Goal: Entertainment & Leisure: Consume media (video, audio)

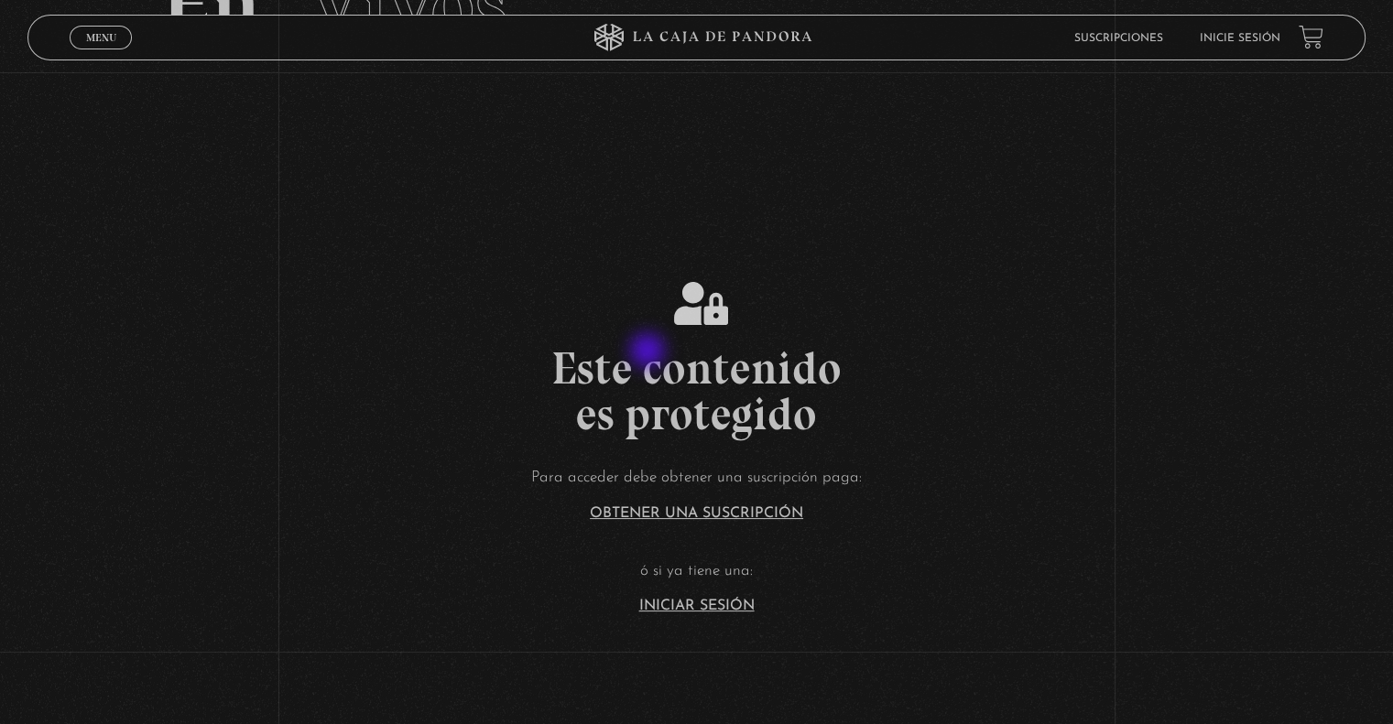
scroll to position [366, 0]
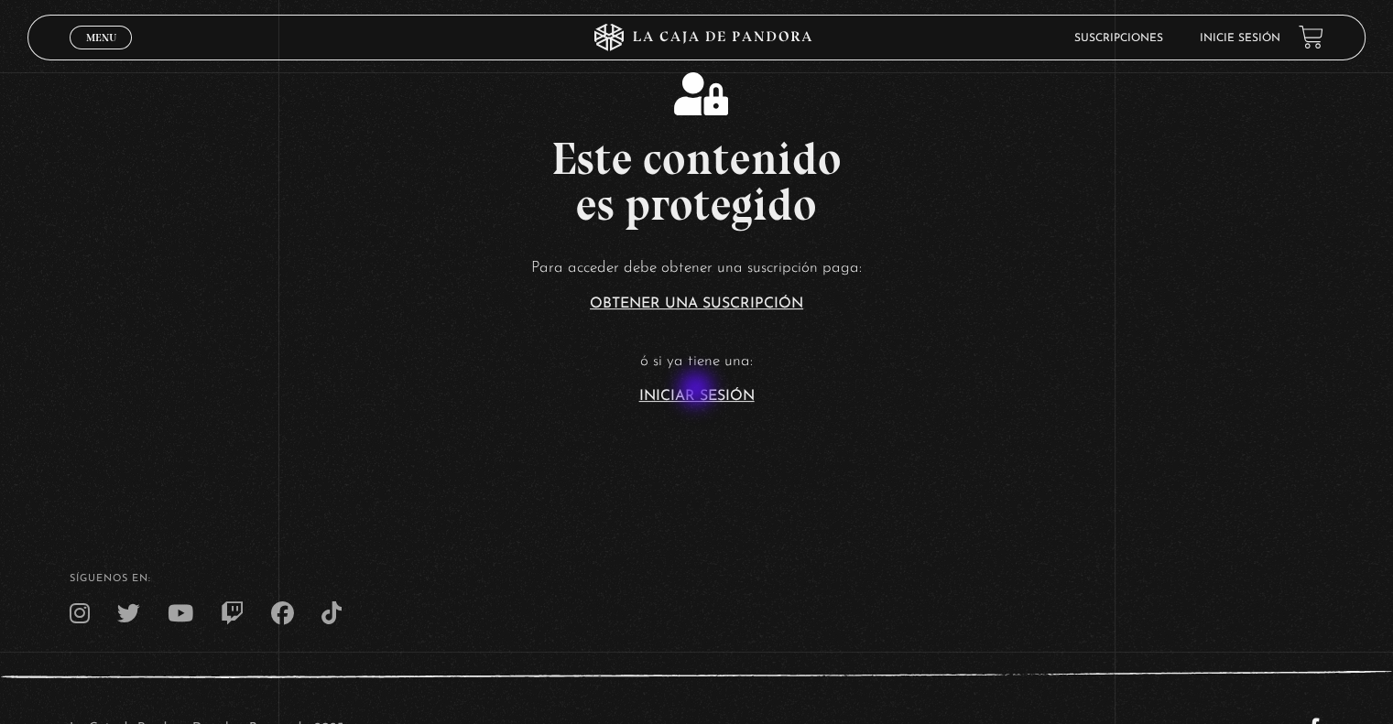
click at [698, 391] on link "Iniciar Sesión" at bounding box center [696, 396] width 115 height 15
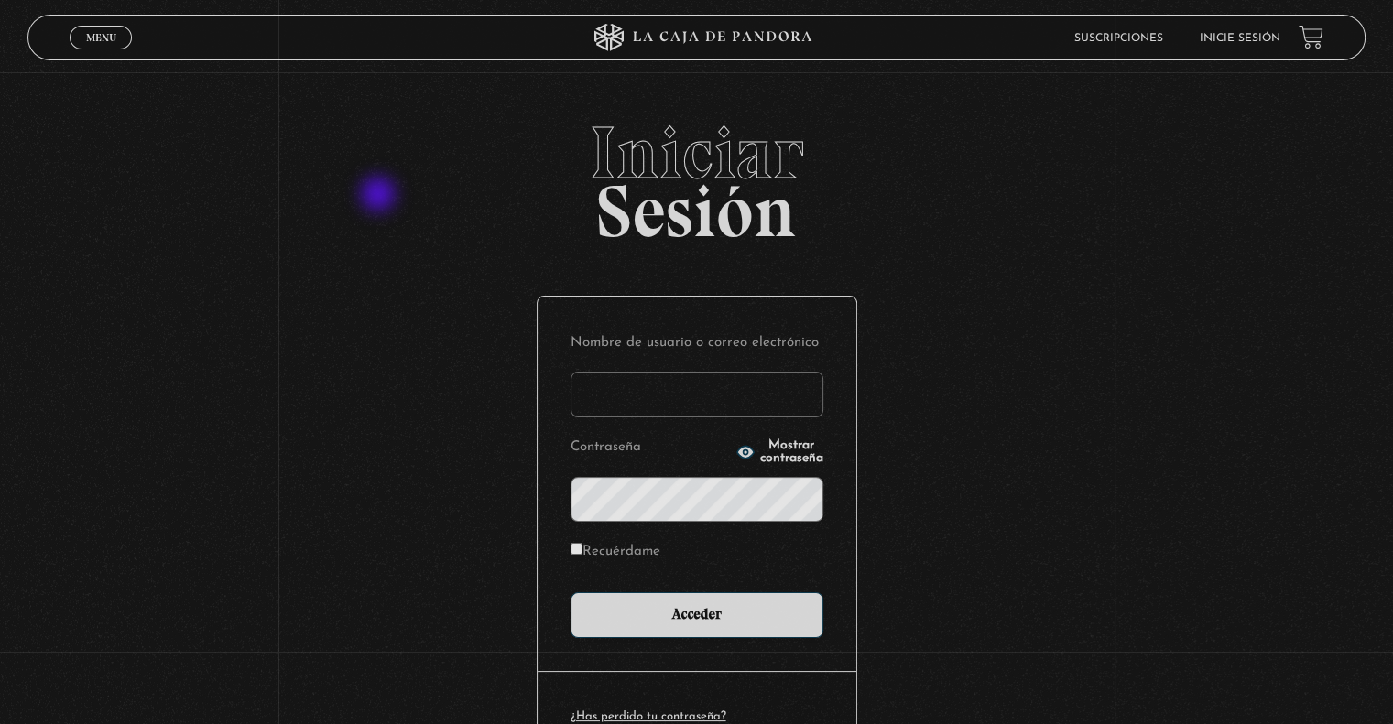
click at [652, 385] on input "Nombre de usuario o correo electrónico" at bounding box center [696, 395] width 253 height 46
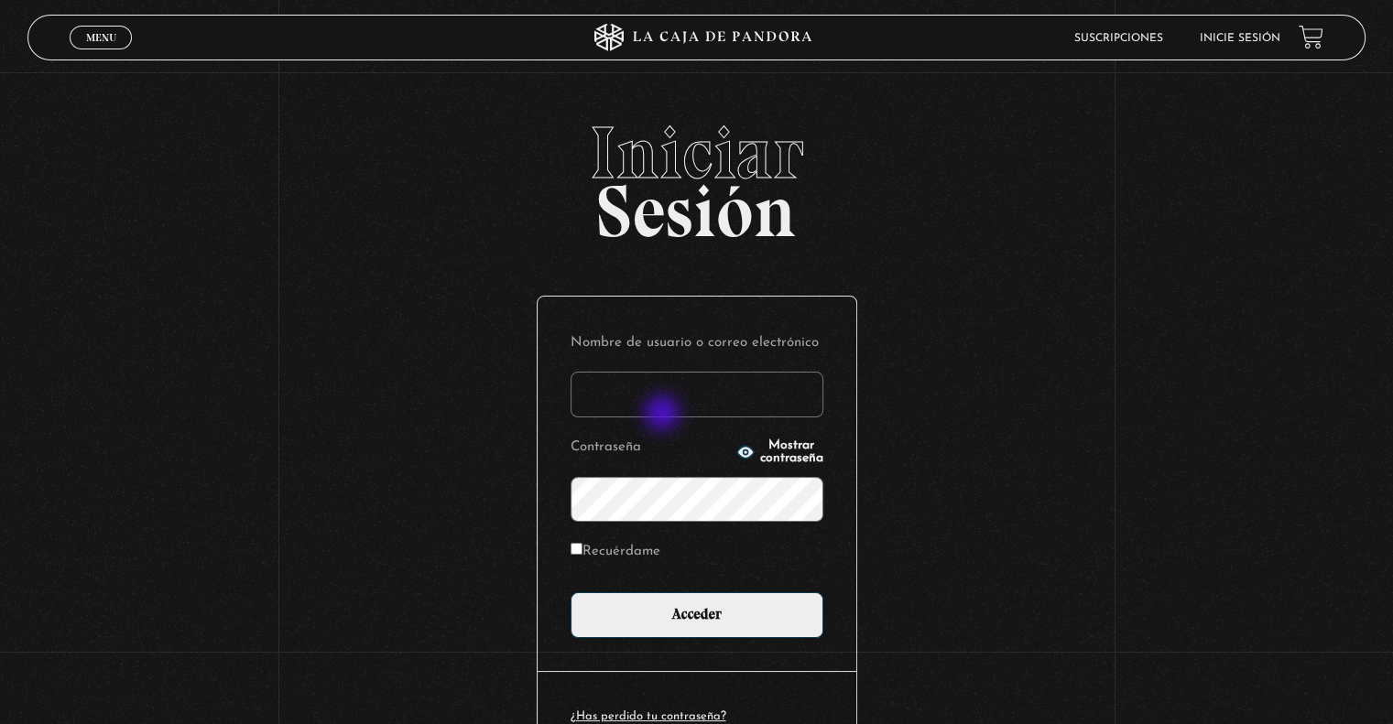
type input "Rose08"
click at [737, 450] on icon "button" at bounding box center [745, 453] width 16 height 12
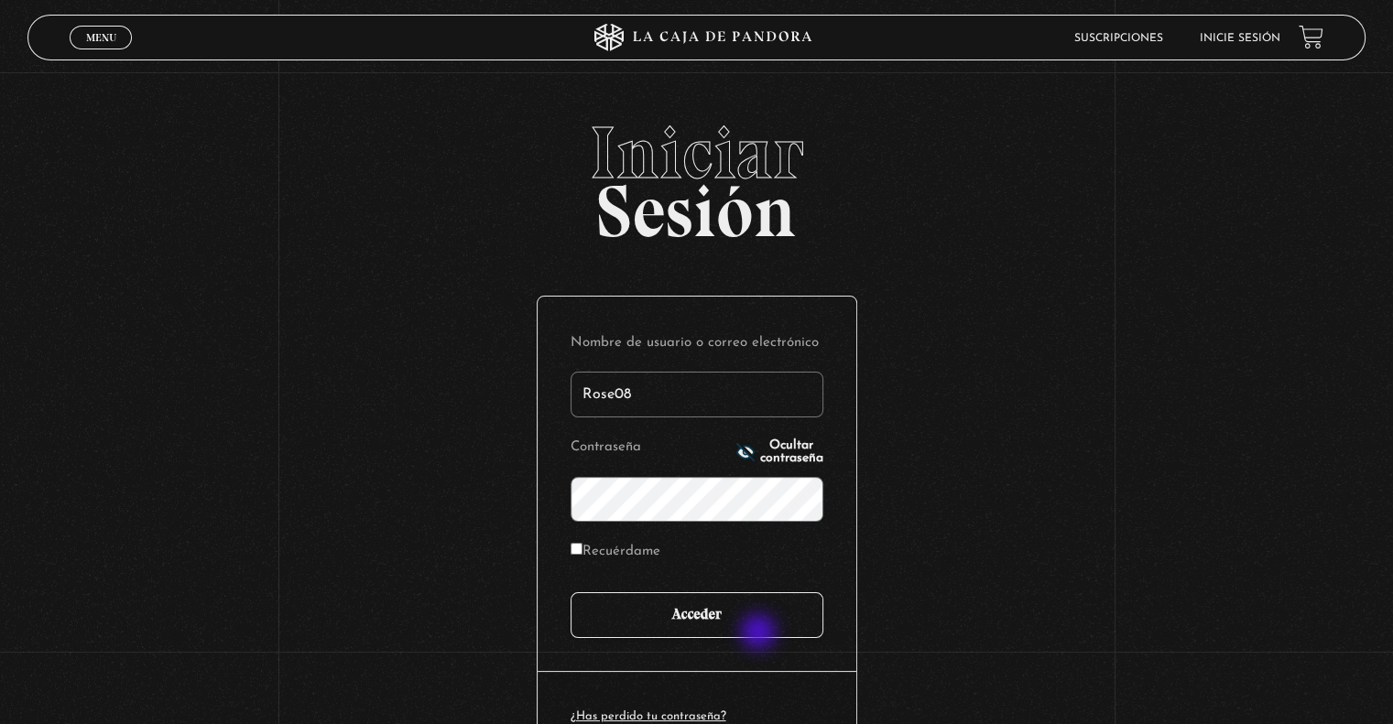
click at [760, 634] on input "Acceder" at bounding box center [696, 615] width 253 height 46
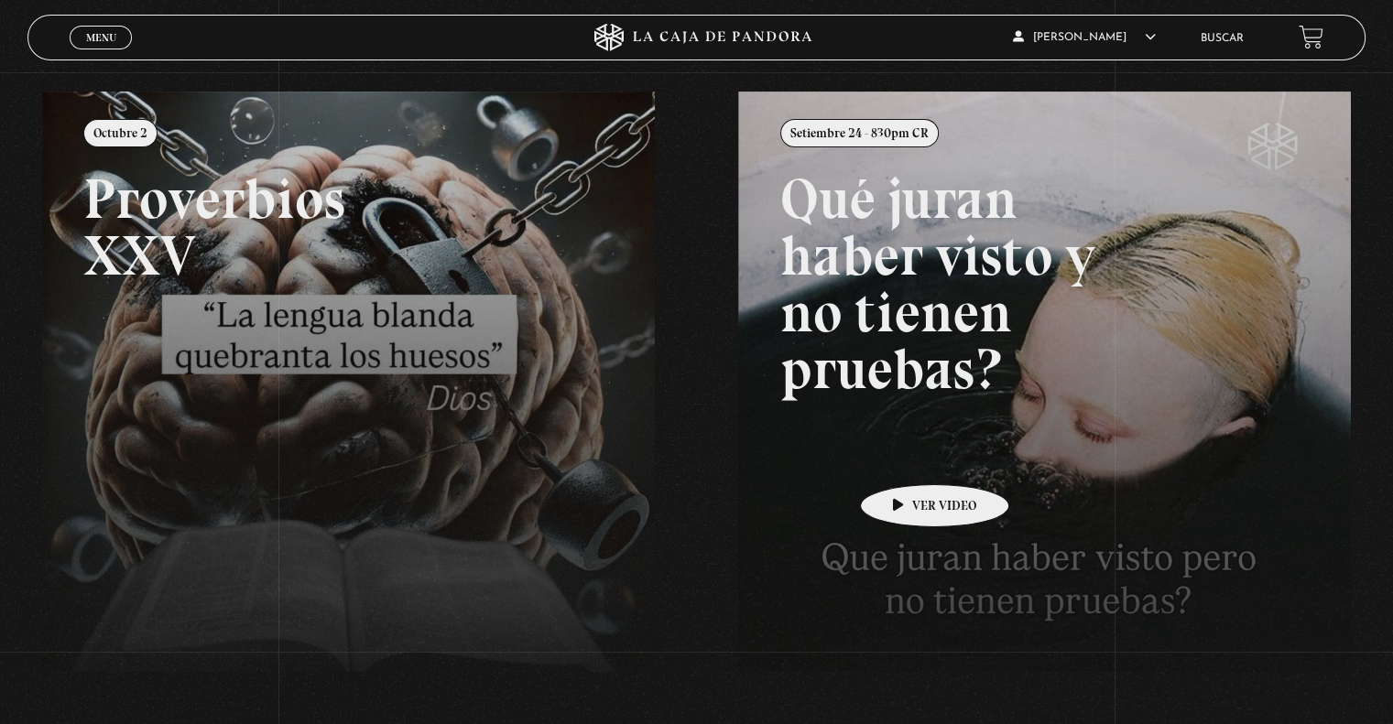
scroll to position [92, 0]
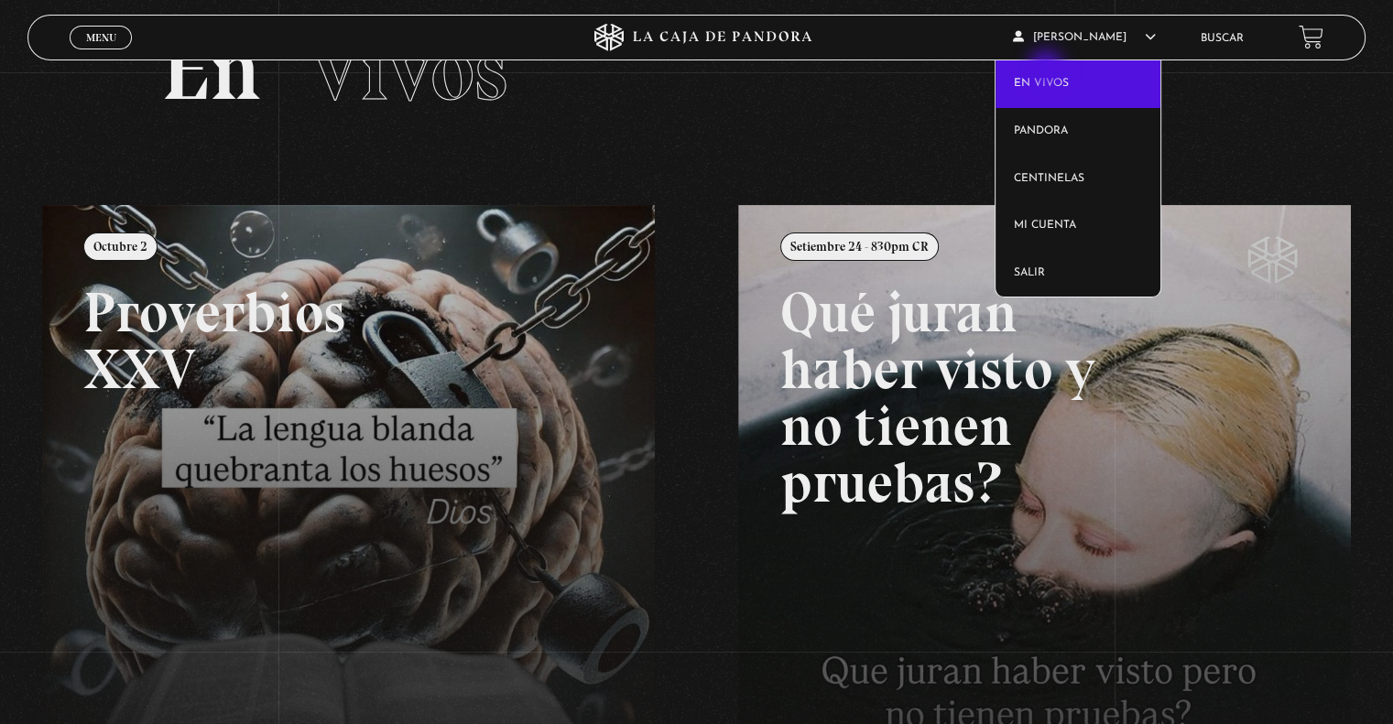
click at [1047, 70] on link "En vivos" at bounding box center [1078, 84] width 166 height 48
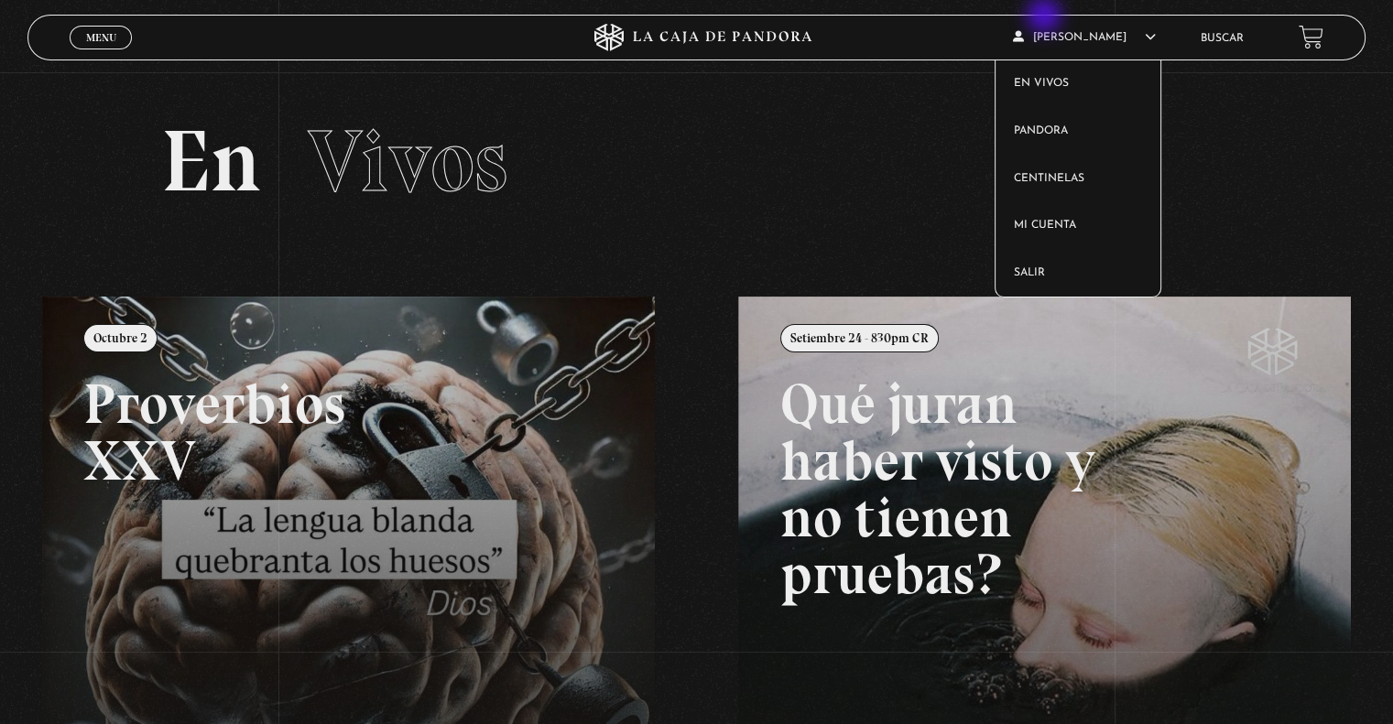
click at [1054, 32] on span "Rosely López Aguirre" at bounding box center [1084, 37] width 143 height 11
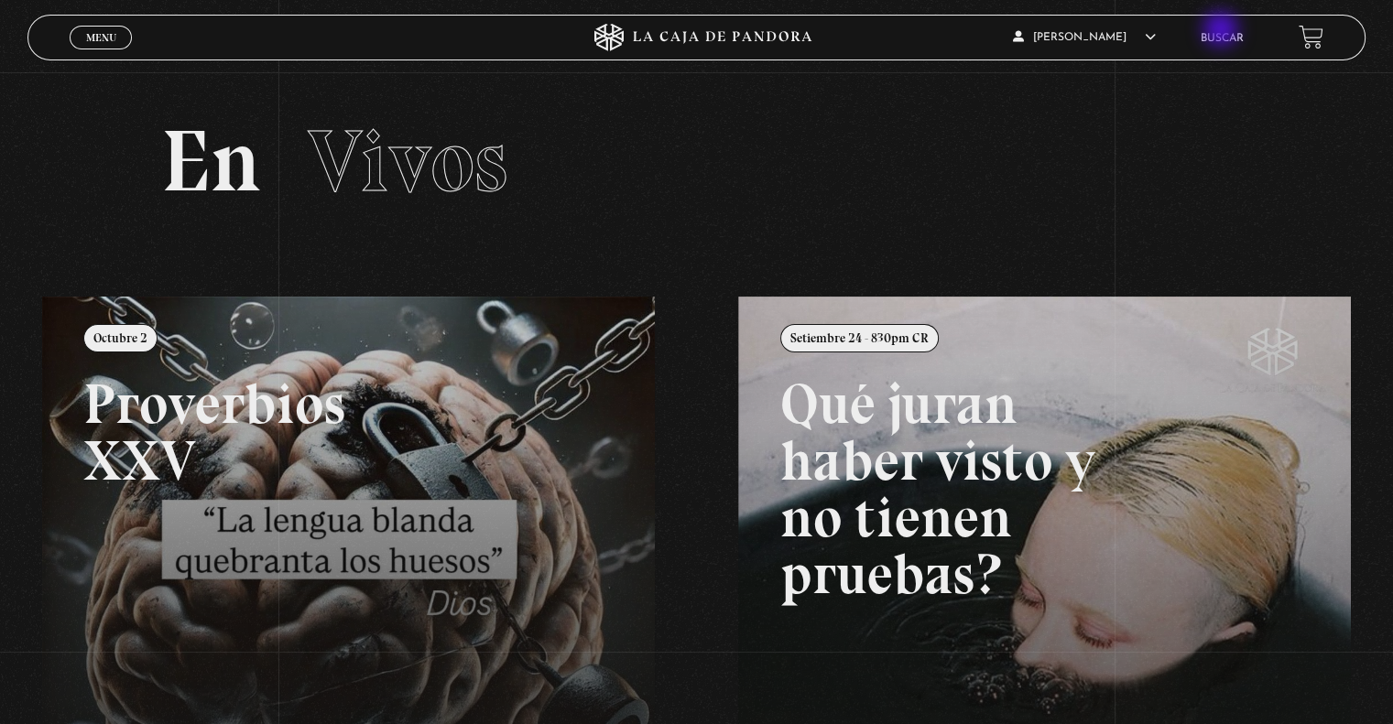
click at [1232, 27] on li "Buscar" at bounding box center [1221, 38] width 43 height 28
click at [1229, 29] on li "Buscar" at bounding box center [1221, 38] width 43 height 28
click at [1227, 30] on li "Buscar" at bounding box center [1221, 38] width 43 height 28
click at [1223, 36] on link "Buscar" at bounding box center [1221, 38] width 43 height 11
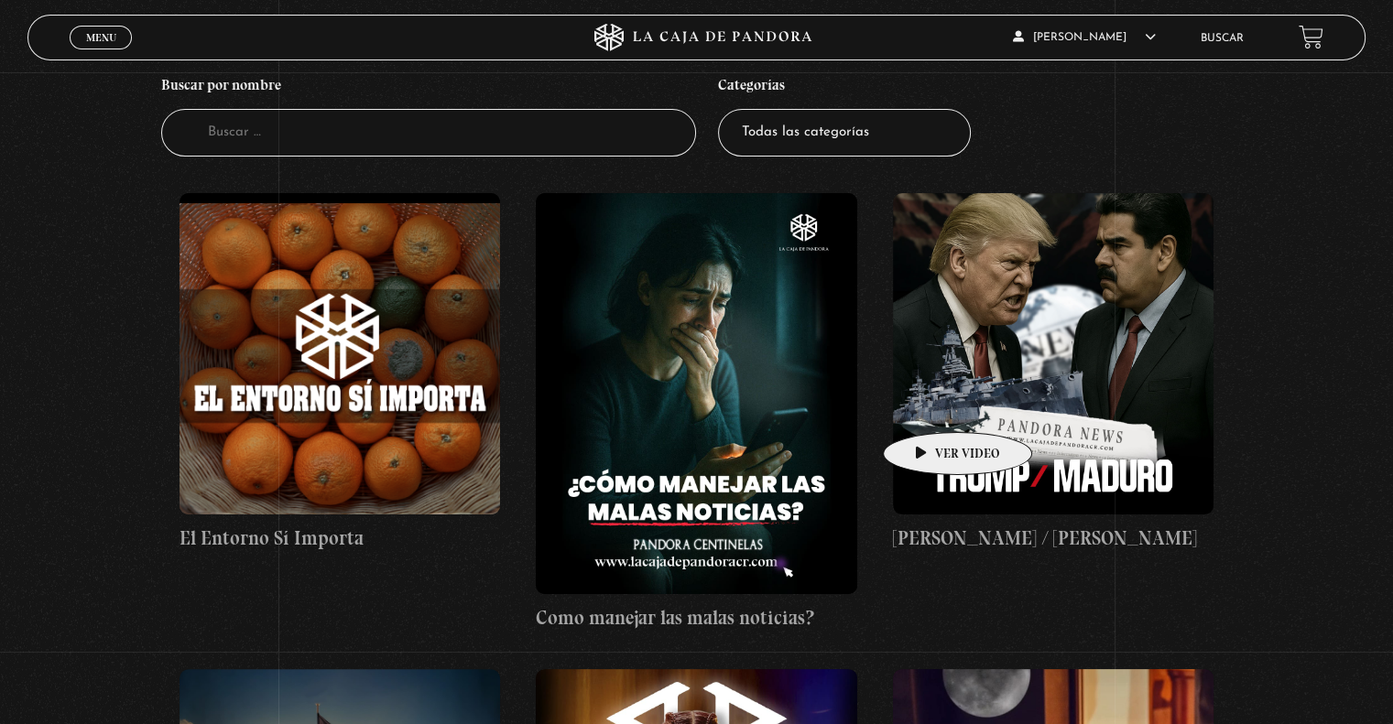
scroll to position [183, 0]
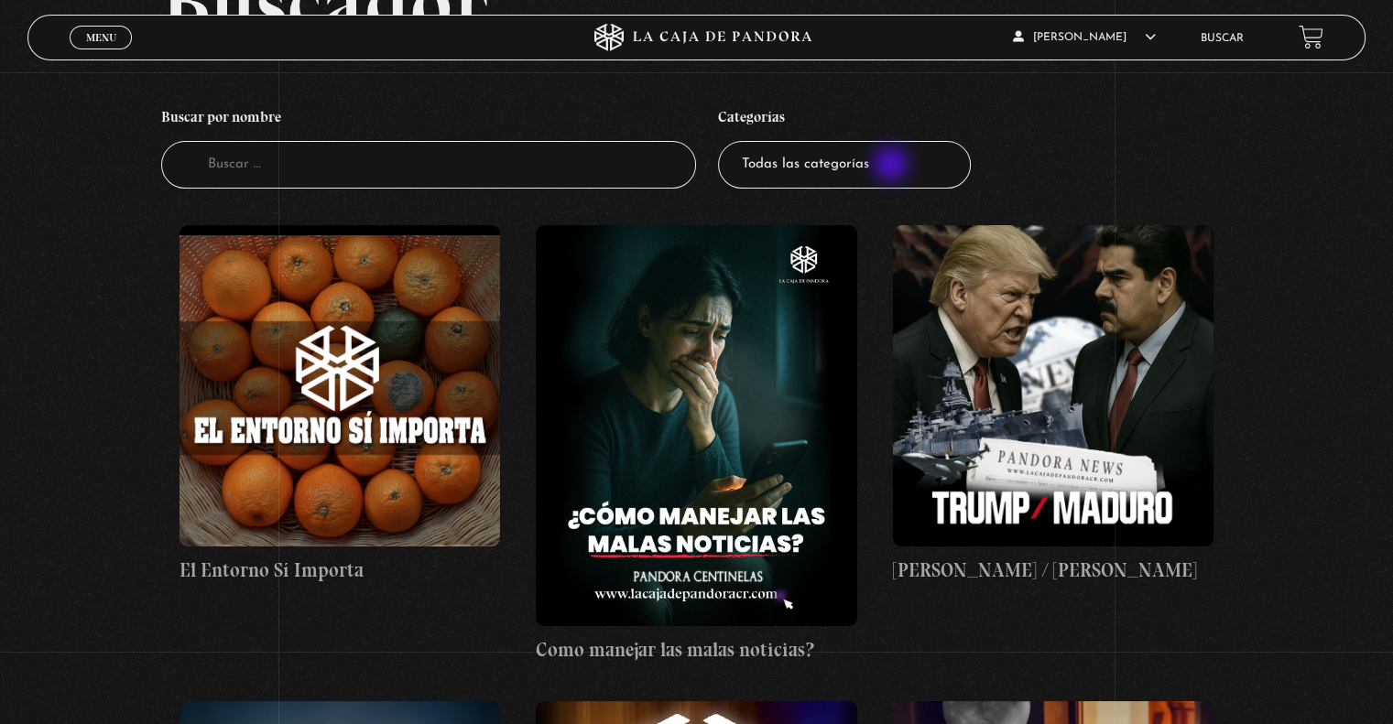
click at [894, 163] on select "Todas las categorías 11:11 Humanitario (1) Amo los [DATE] (4) Análisis de serie…" at bounding box center [844, 165] width 253 height 49
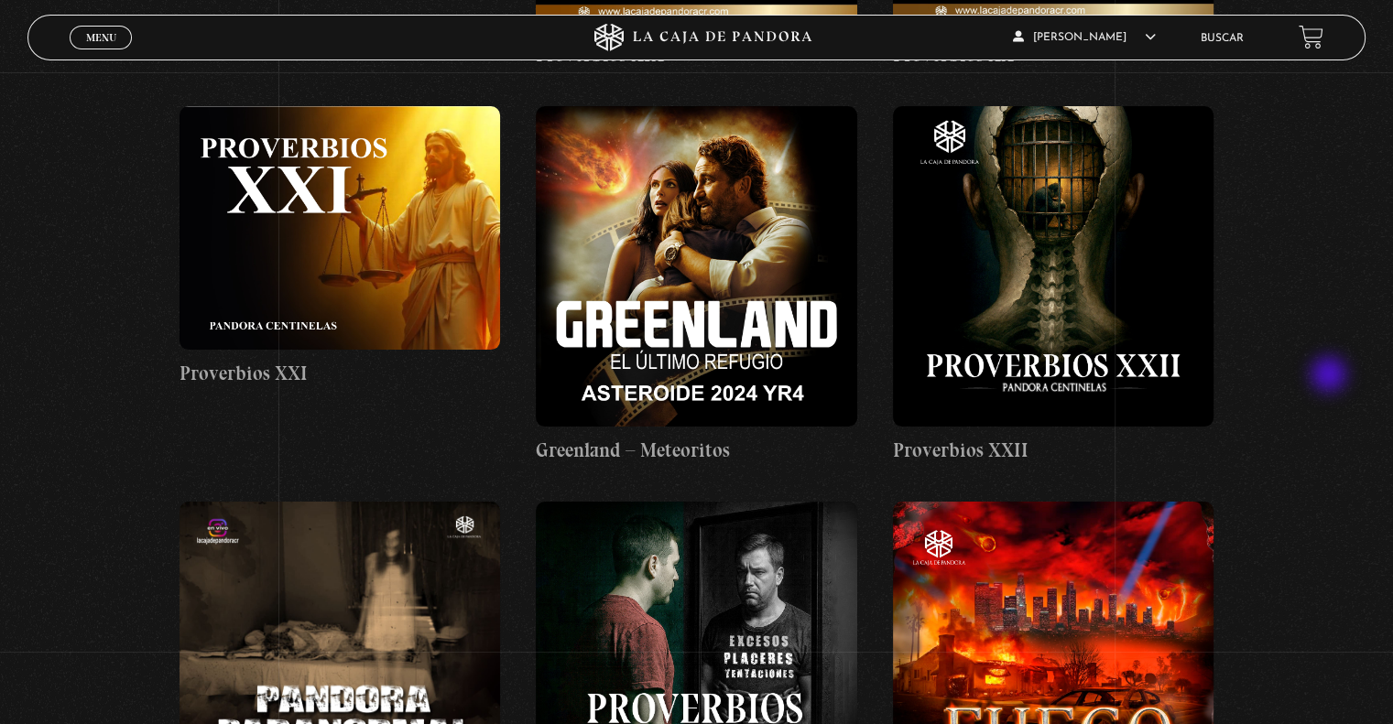
scroll to position [7050, 0]
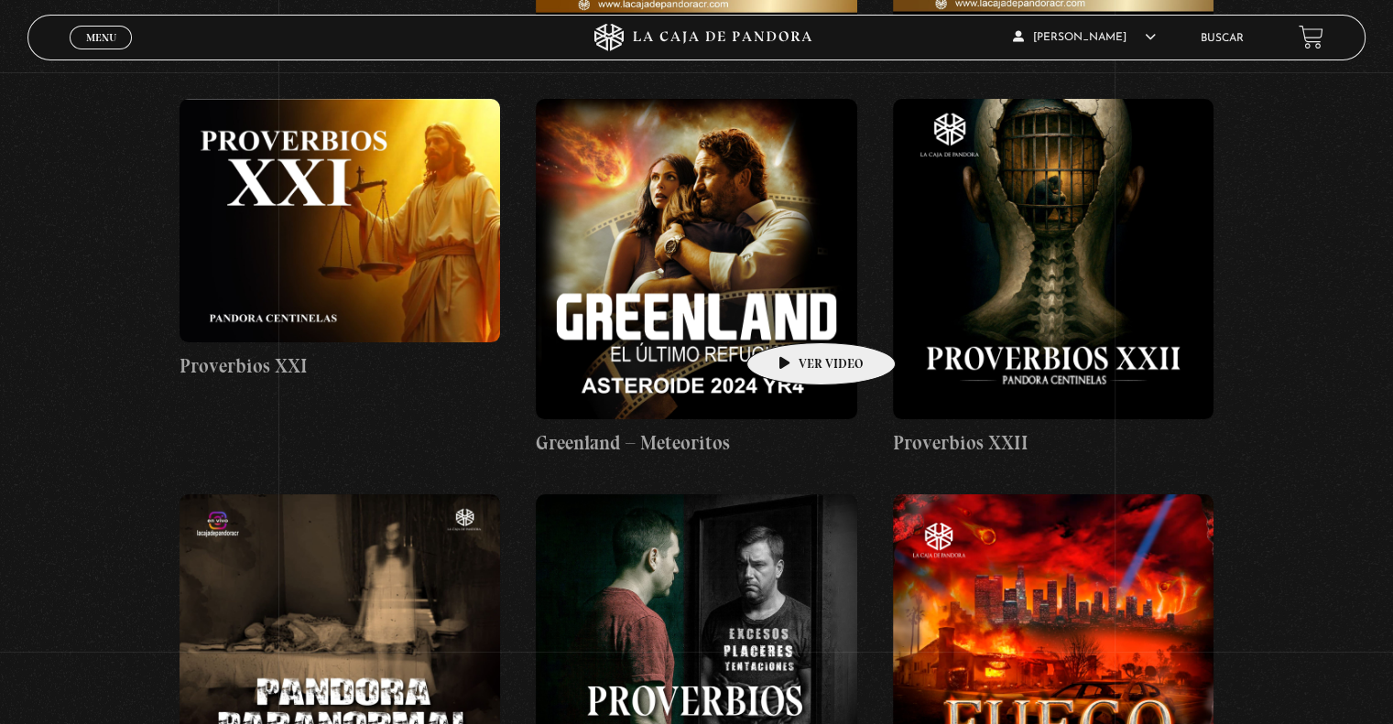
click at [782, 312] on figure at bounding box center [696, 259] width 320 height 320
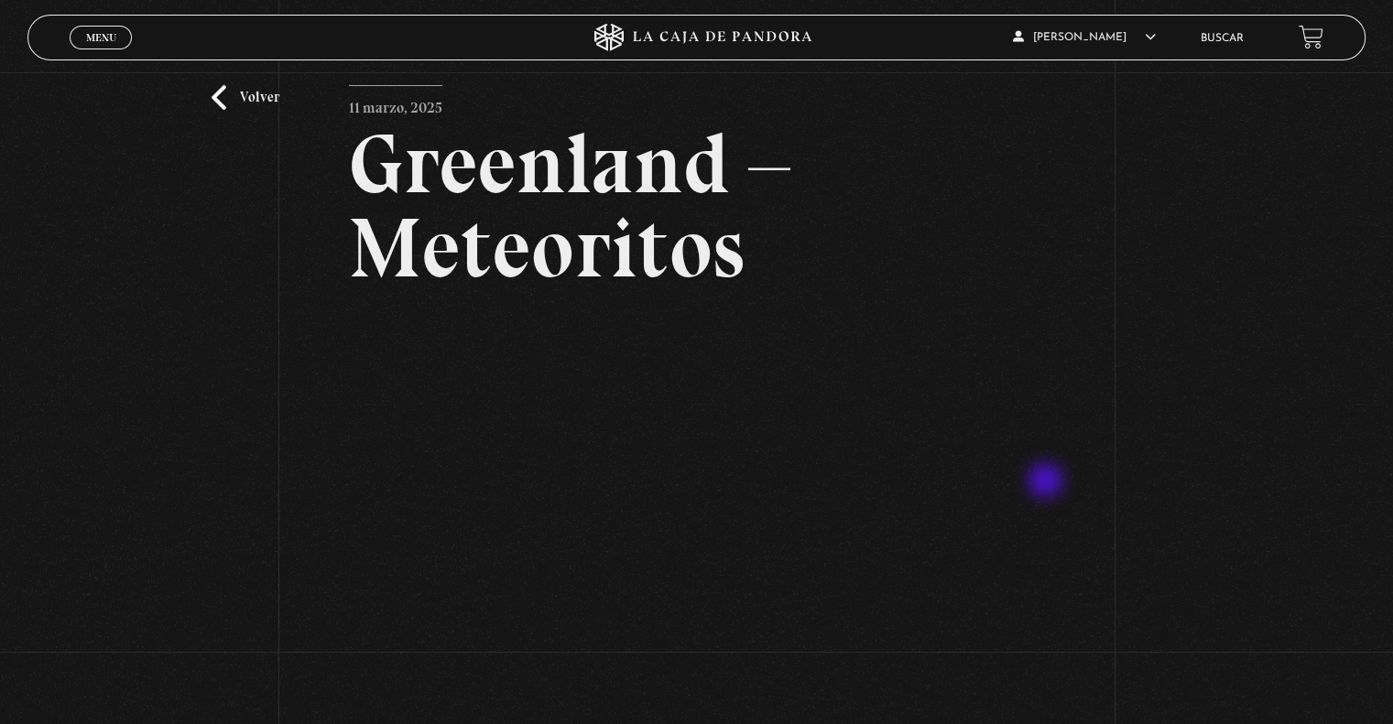
scroll to position [92, 0]
